Goal: Transaction & Acquisition: Purchase product/service

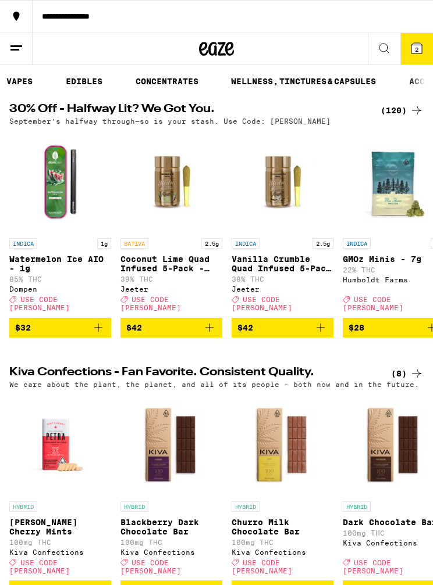
scroll to position [0, 247]
click at [326, 87] on link "WELLNESS, TINCTURES & CAPSULES" at bounding box center [283, 81] width 156 height 14
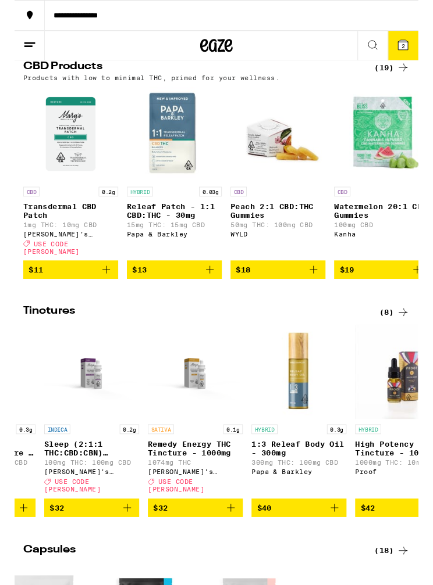
scroll to position [0, 87]
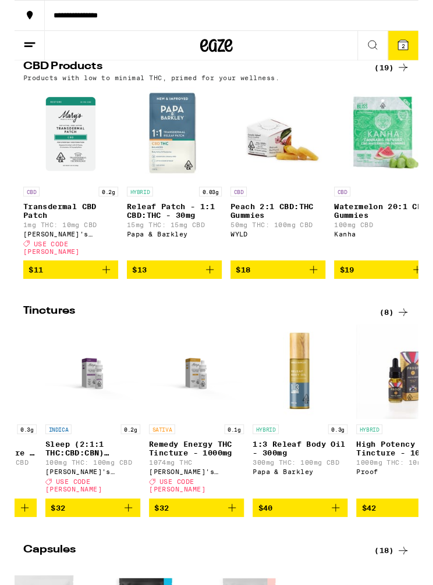
click at [412, 48] on icon at bounding box center [416, 48] width 10 height 10
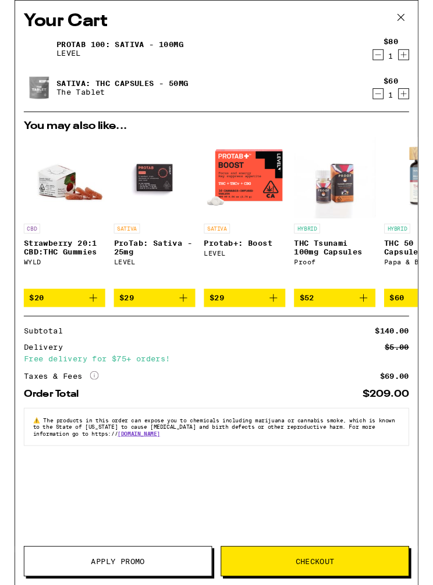
click at [386, 106] on icon "Decrement" at bounding box center [389, 101] width 10 height 14
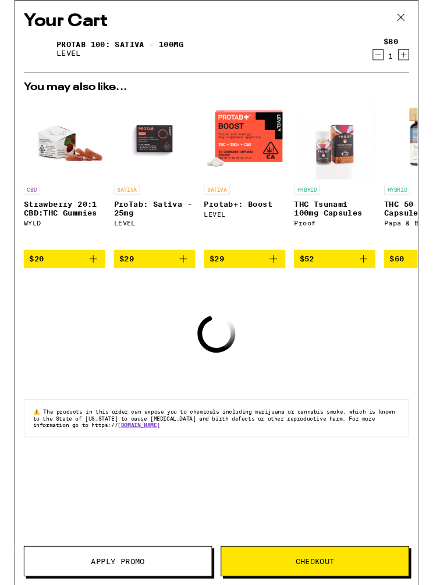
click at [388, 55] on icon "Decrement" at bounding box center [389, 59] width 10 height 14
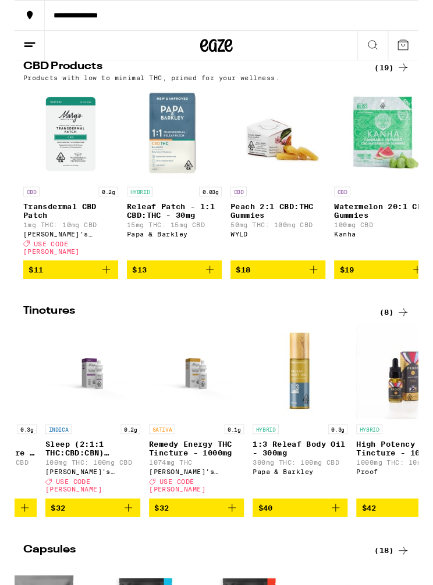
click at [216, 471] on div "SATIVA 0.1g Remedy Energy THC Tincture - 1000mg 1074mg THC [PERSON_NAME]'s Medi…" at bounding box center [195, 492] width 102 height 74
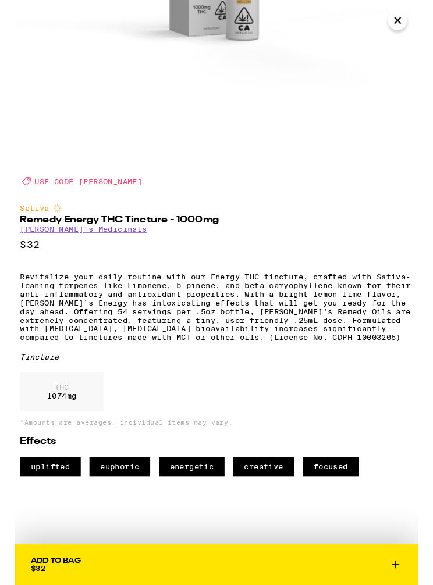
scroll to position [280, 0]
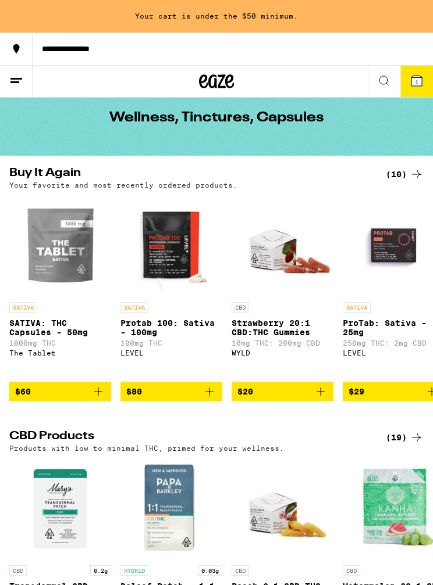
scroll to position [49, 0]
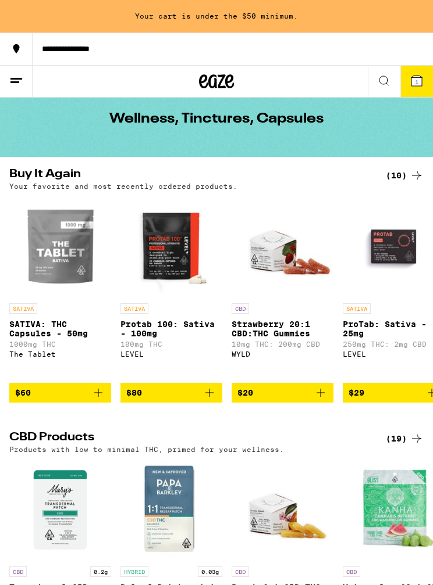
click at [428, 87] on button "1" at bounding box center [416, 81] width 33 height 31
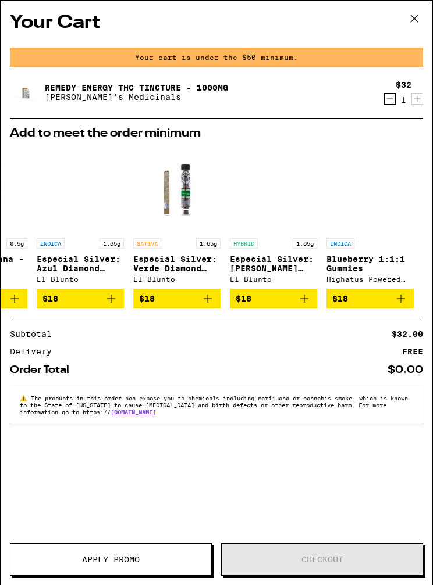
scroll to position [0, 552]
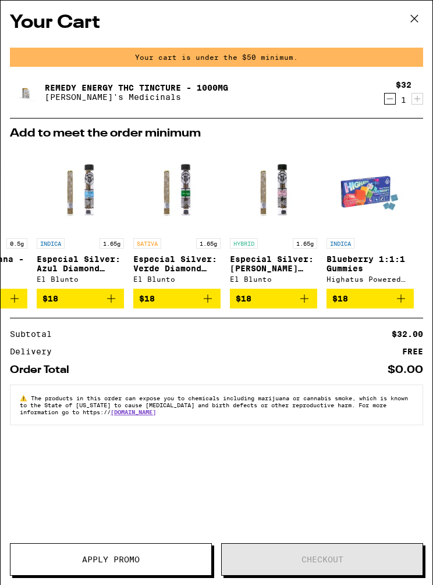
click at [421, 20] on icon at bounding box center [413, 18] width 17 height 17
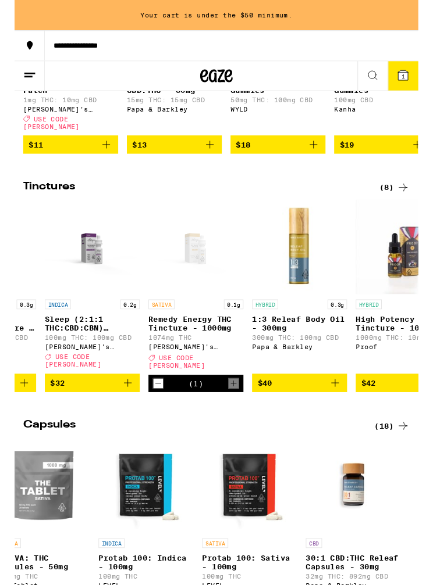
scroll to position [0, 87]
click at [421, 70] on button "1" at bounding box center [416, 81] width 33 height 31
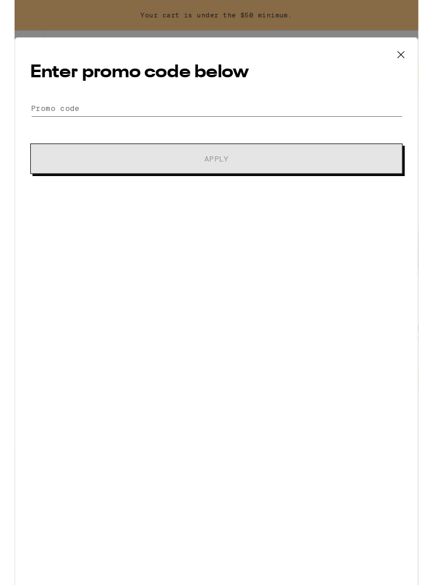
click at [303, 109] on input "Promo Code" at bounding box center [216, 116] width 399 height 17
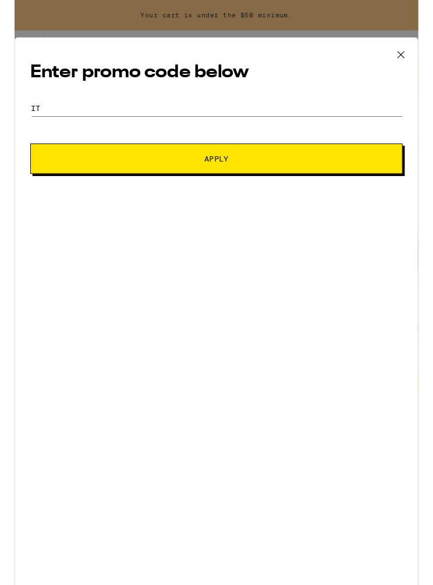
type input "I"
type input "[PERSON_NAME]"
click at [356, 180] on button "Apply" at bounding box center [216, 170] width 399 height 33
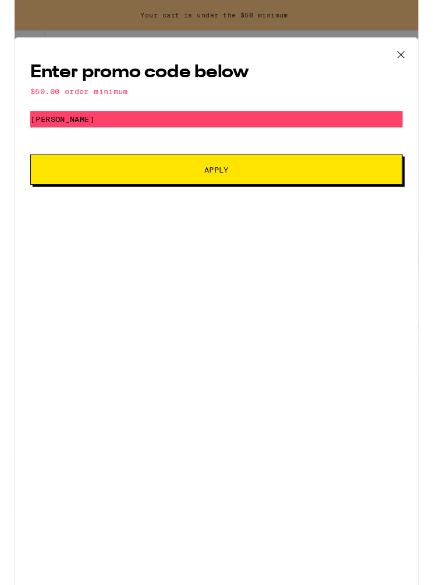
click at [378, 188] on button "Apply" at bounding box center [216, 182] width 399 height 33
click at [421, 58] on icon at bounding box center [413, 58] width 17 height 17
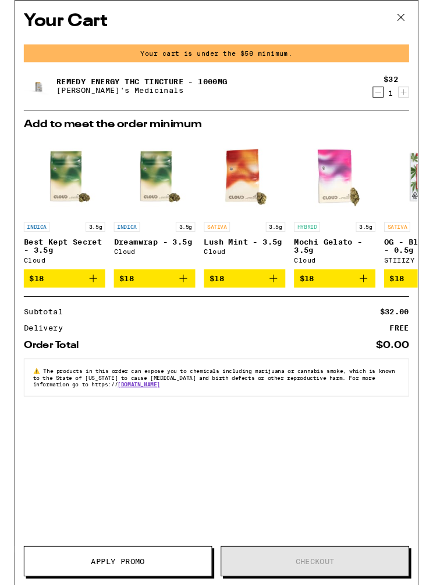
click at [380, 105] on div "$32 1" at bounding box center [401, 92] width 44 height 24
click at [378, 111] on div "Remedy Energy THC Tincture - 1000mg [PERSON_NAME]'s Medicinals $32 1" at bounding box center [216, 97] width 413 height 42
click at [407, 95] on div "$32 1" at bounding box center [403, 92] width 16 height 24
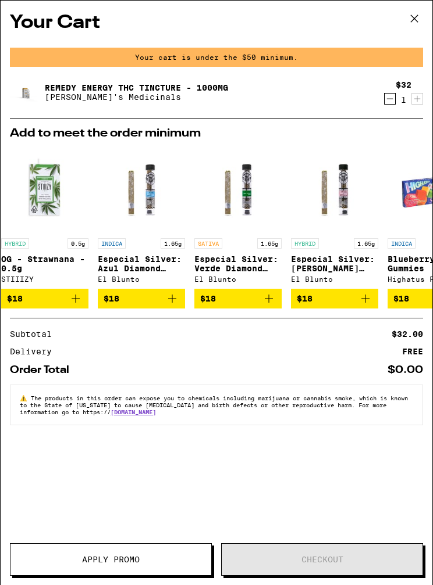
scroll to position [0, 493]
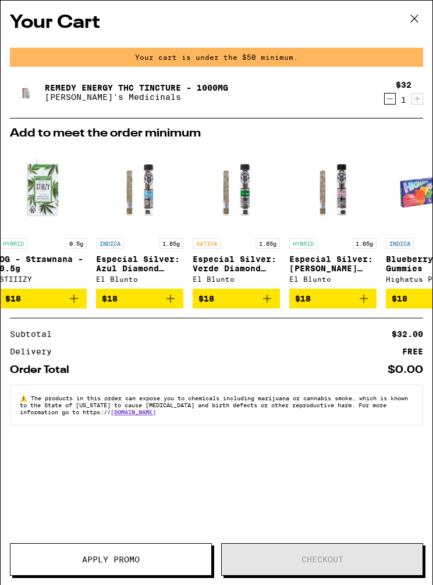
click at [388, 103] on icon "Decrement" at bounding box center [389, 99] width 10 height 14
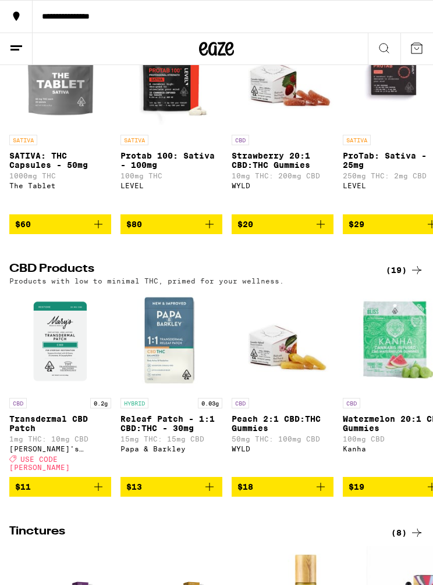
click at [426, 47] on button at bounding box center [416, 48] width 33 height 31
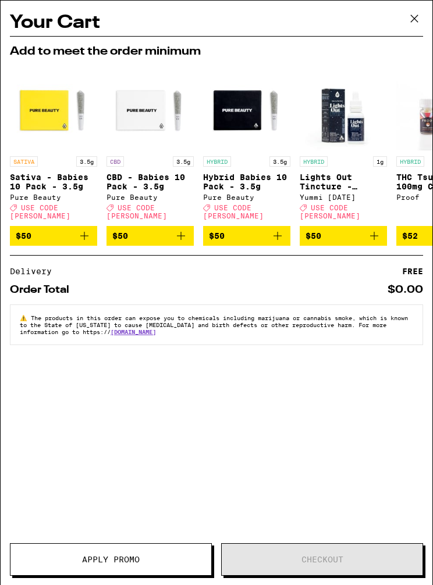
click at [423, 17] on button at bounding box center [414, 19] width 36 height 37
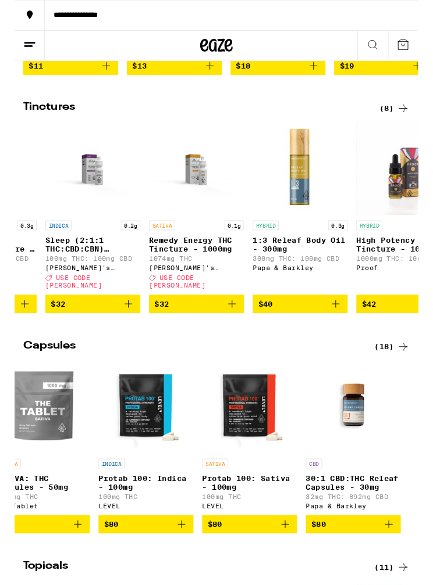
scroll to position [602, 0]
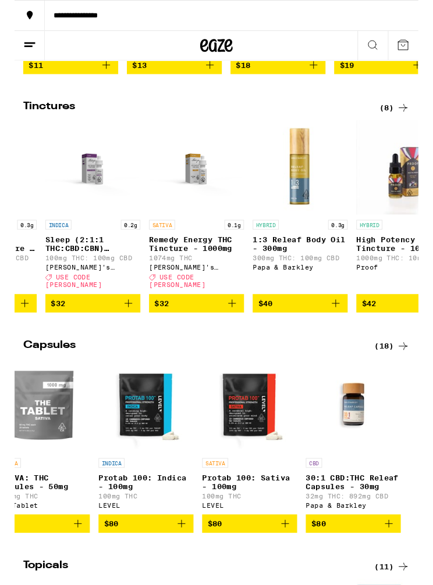
click at [208, 291] on div "[PERSON_NAME]'s Medicinals" at bounding box center [195, 287] width 102 height 8
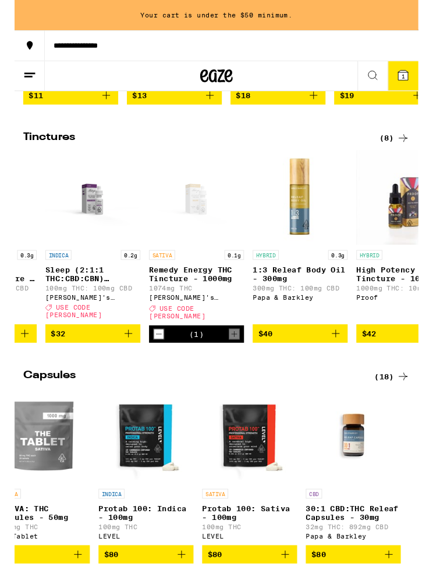
click at [421, 83] on icon at bounding box center [416, 81] width 10 height 10
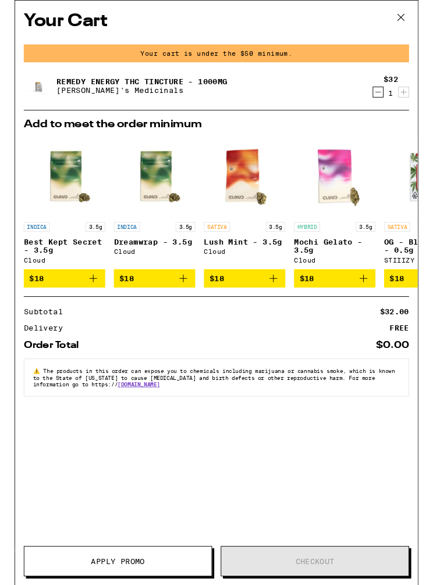
click at [170, 101] on p "[PERSON_NAME]'s Medicinals" at bounding box center [136, 96] width 183 height 9
click at [408, 15] on icon at bounding box center [413, 18] width 17 height 17
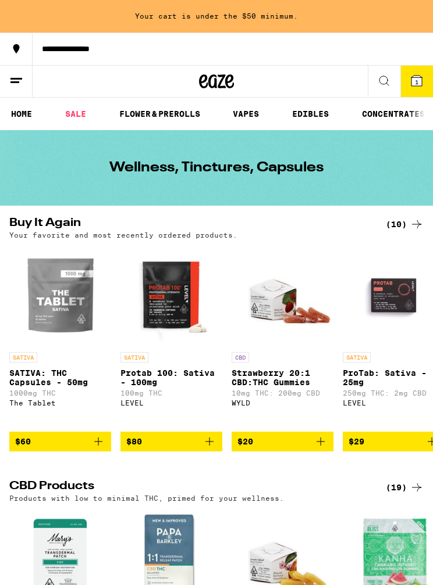
click at [172, 369] on div "SATIVA Protab 100: Sativa - 100mg 100mg THC LEVEL" at bounding box center [171, 389] width 102 height 74
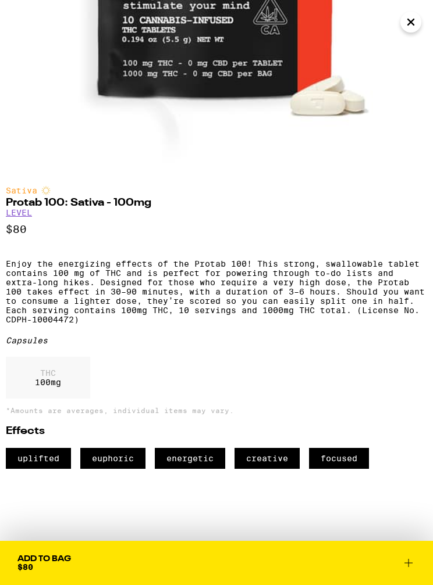
scroll to position [269, 0]
click at [408, 559] on icon at bounding box center [408, 563] width 14 height 14
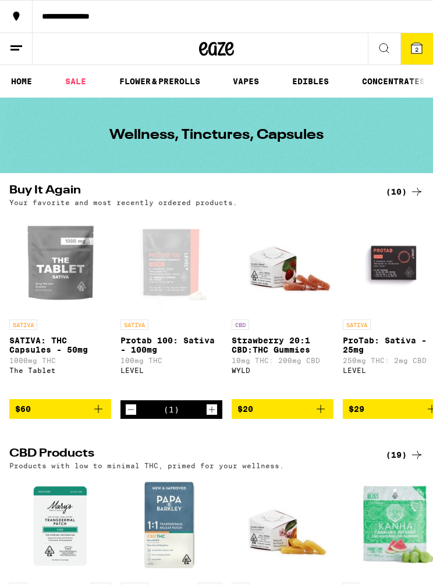
click at [30, 342] on p "SATIVA: THC Capsules - 50mg" at bounding box center [60, 345] width 102 height 19
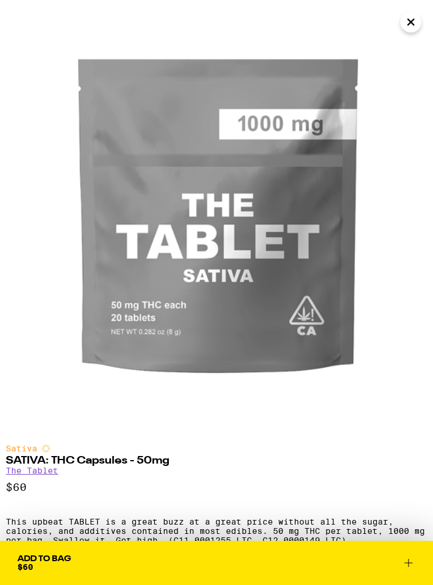
click at [408, 558] on icon at bounding box center [408, 563] width 14 height 14
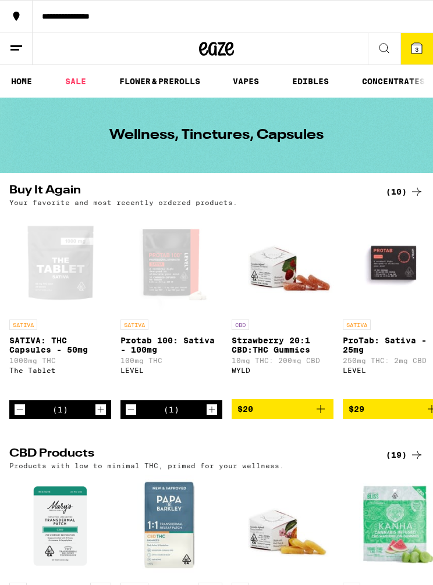
click at [409, 46] on icon at bounding box center [416, 48] width 14 height 14
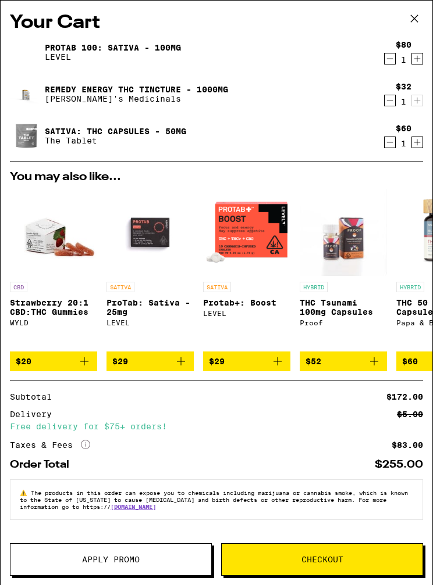
click at [82, 564] on span "Apply Promo" at bounding box center [111, 560] width 58 height 8
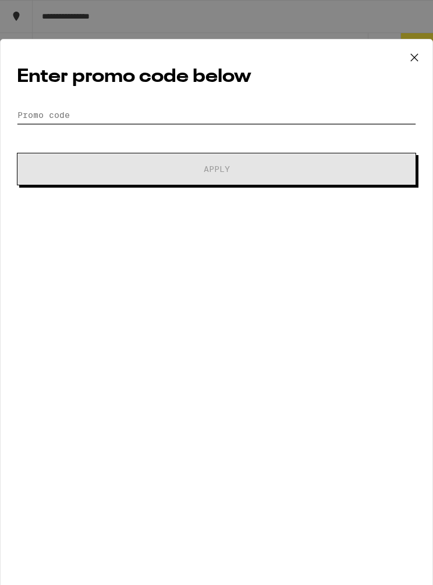
click at [301, 108] on input "Promo Code" at bounding box center [216, 114] width 399 height 17
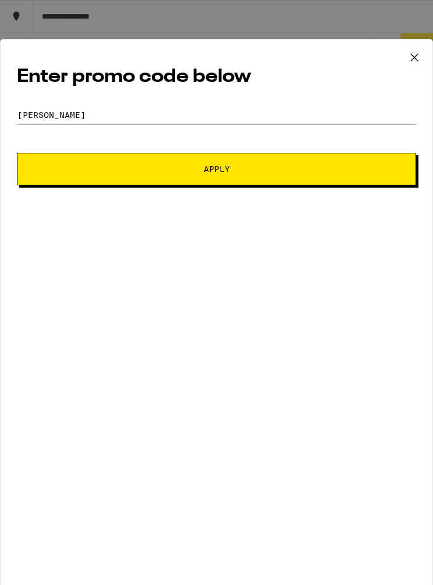
type input "[PERSON_NAME]"
click at [340, 167] on button "Apply" at bounding box center [216, 169] width 399 height 33
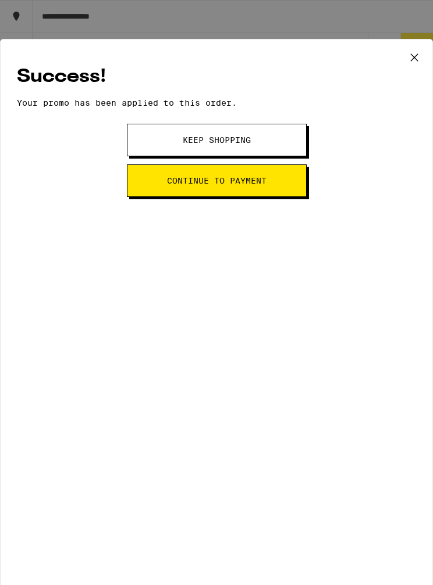
click at [291, 138] on button "Keep Shopping" at bounding box center [217, 140] width 180 height 33
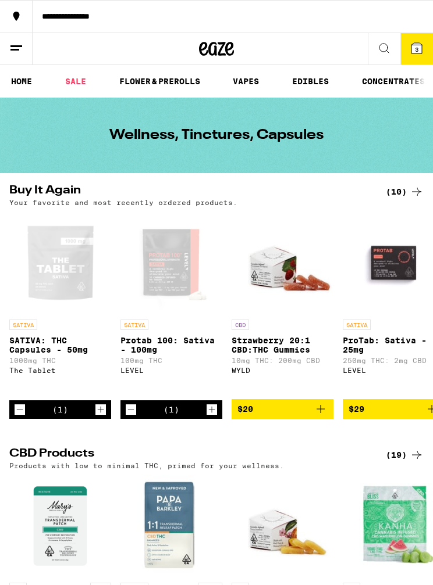
click at [422, 50] on icon at bounding box center [416, 48] width 14 height 14
